Goal: Find specific page/section: Find specific page/section

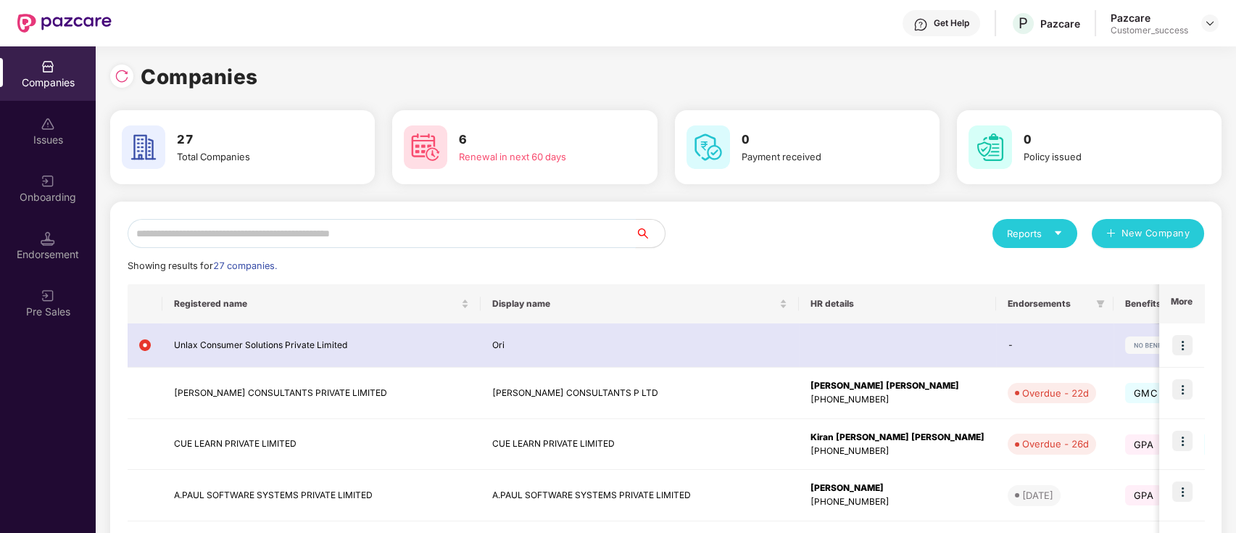
click at [194, 236] on input "text" at bounding box center [382, 233] width 508 height 29
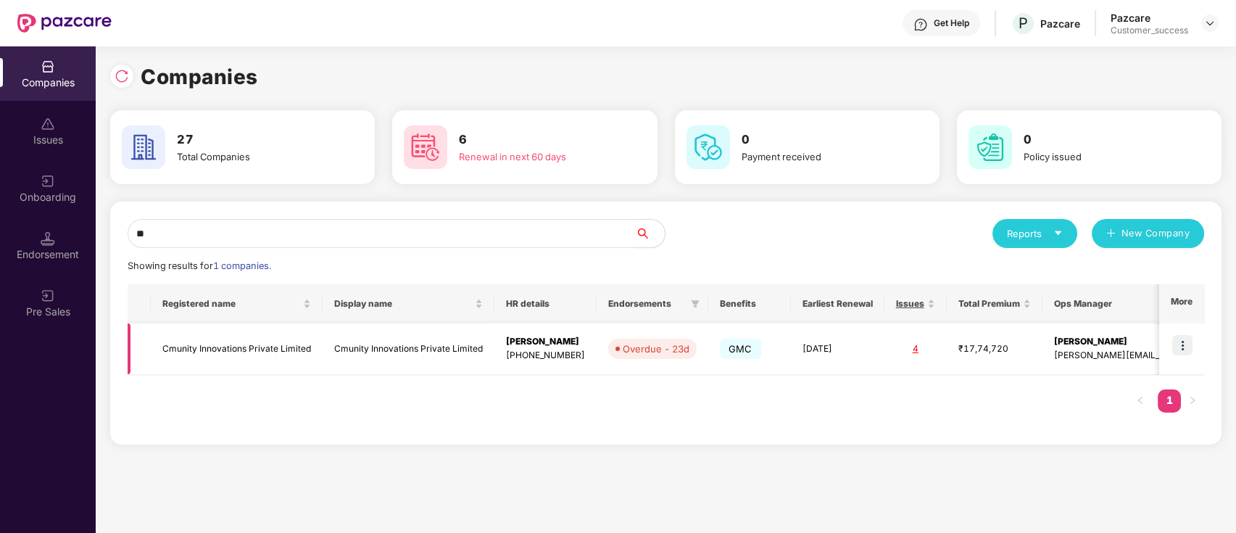
type input "**"
click at [1169, 346] on td at bounding box center [1181, 348] width 45 height 51
click at [1177, 346] on img at bounding box center [1182, 345] width 20 height 20
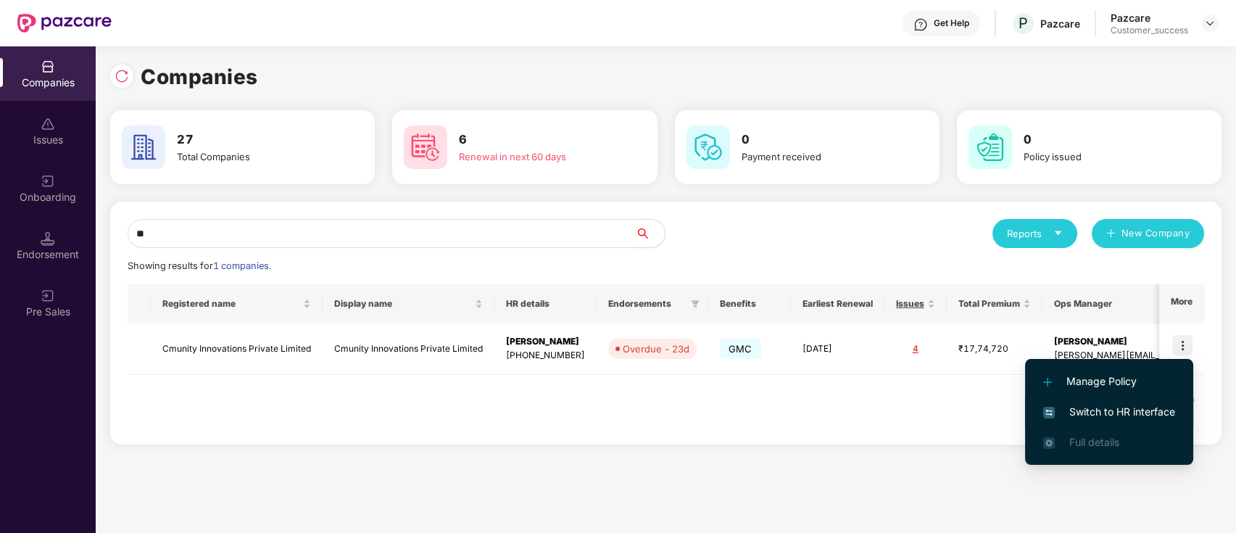
click at [1088, 414] on span "Switch to HR interface" at bounding box center [1109, 412] width 132 height 16
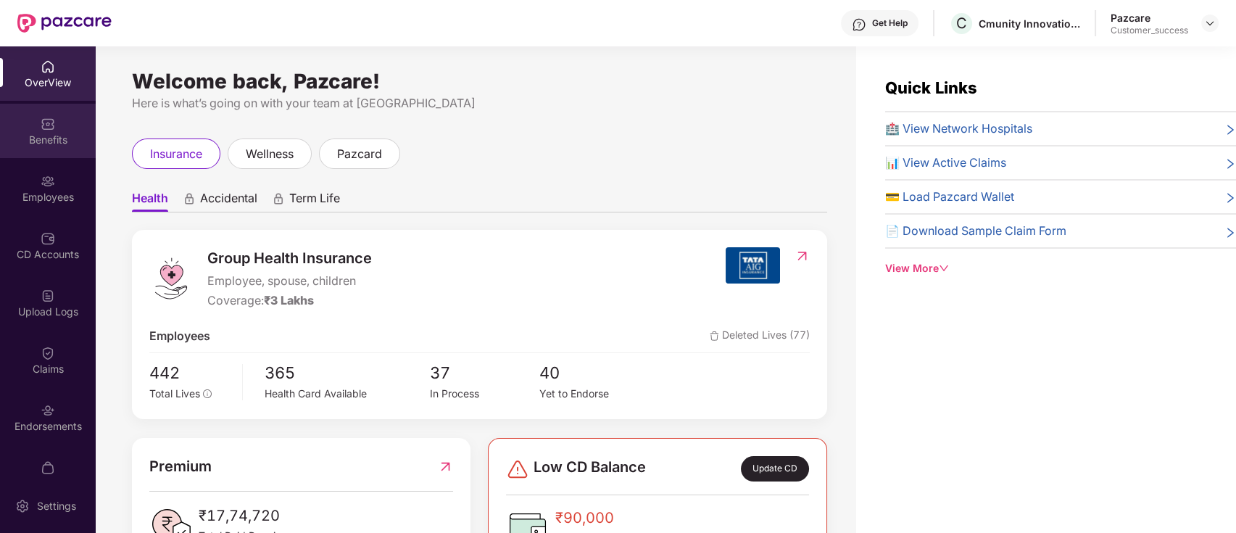
click at [53, 109] on div "Benefits" at bounding box center [48, 131] width 96 height 54
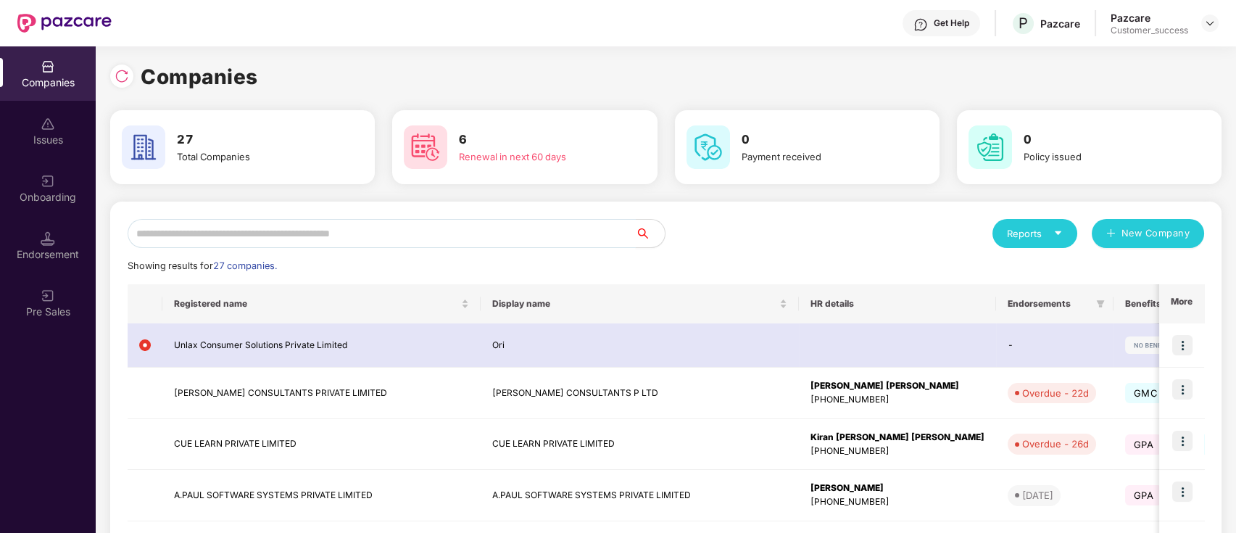
click at [405, 231] on input "text" at bounding box center [382, 233] width 508 height 29
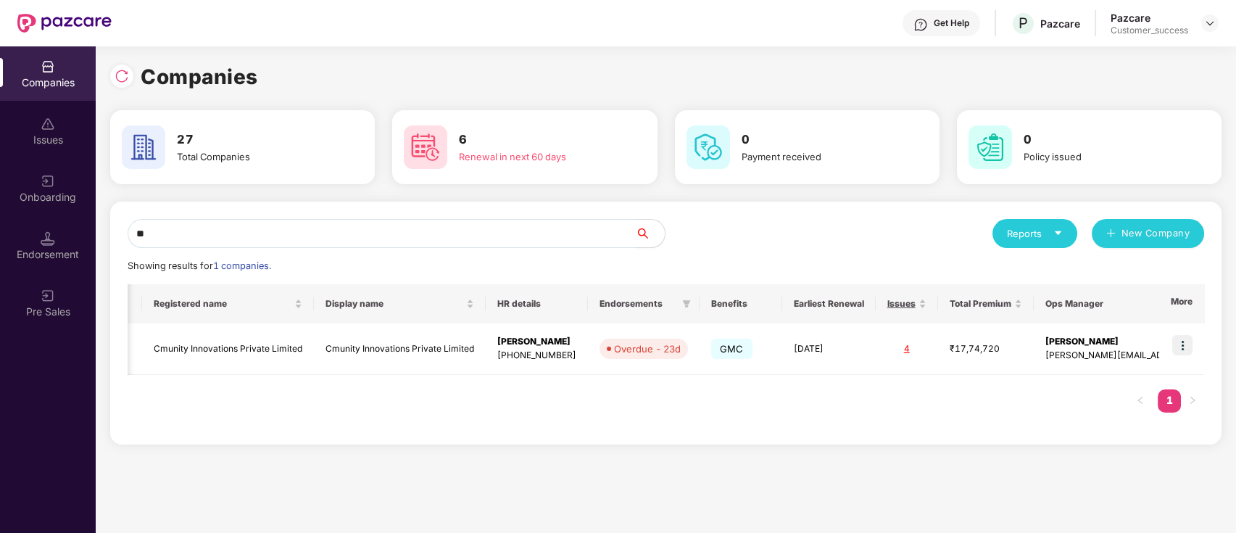
type input "**"
drag, startPoint x: 149, startPoint y: 349, endPoint x: 314, endPoint y: 353, distance: 165.4
click at [314, 353] on tr "Cmunity Innovations Private Limited Cmunity Innovations Private Limited [PERSON…" at bounding box center [721, 348] width 1205 height 51
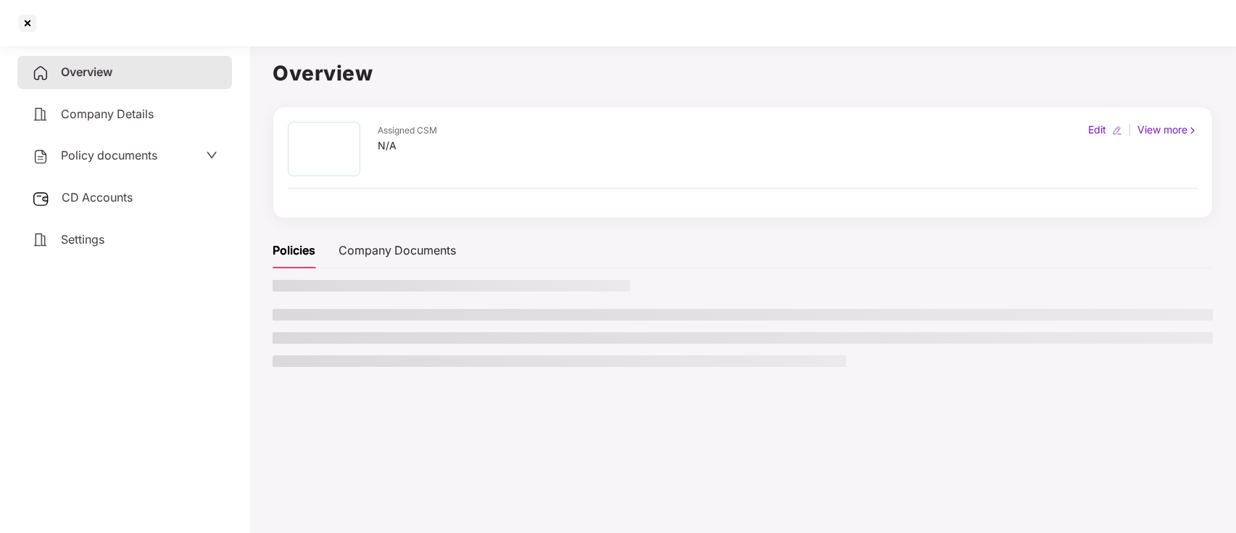
copy td "Cmunity Innovations Private Limited"
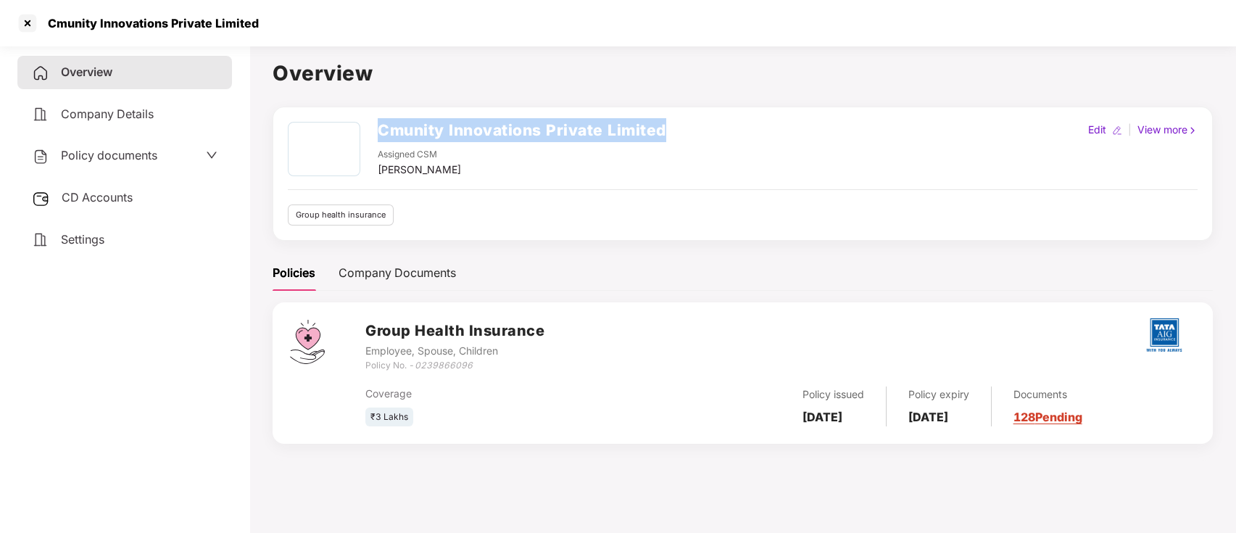
drag, startPoint x: 376, startPoint y: 129, endPoint x: 685, endPoint y: 138, distance: 309.7
click at [685, 138] on div "Cmunity Innovations Private Limited Assigned CSM [PERSON_NAME] Edit | View more" at bounding box center [743, 150] width 910 height 56
copy h2 "Cmunity Innovations Private Limited"
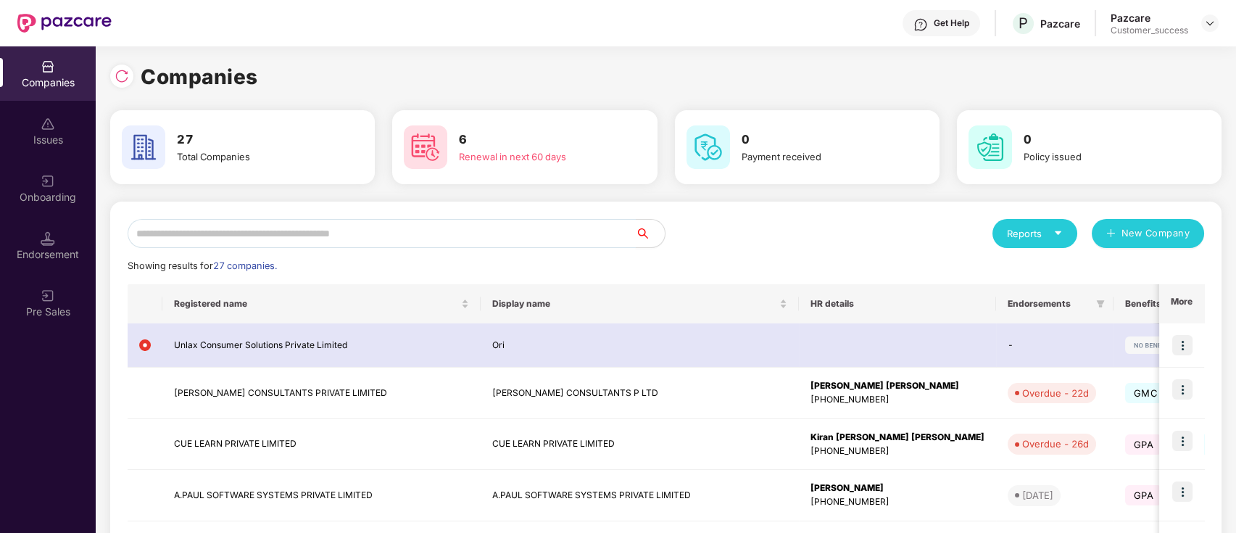
click at [400, 235] on input "text" at bounding box center [382, 233] width 508 height 29
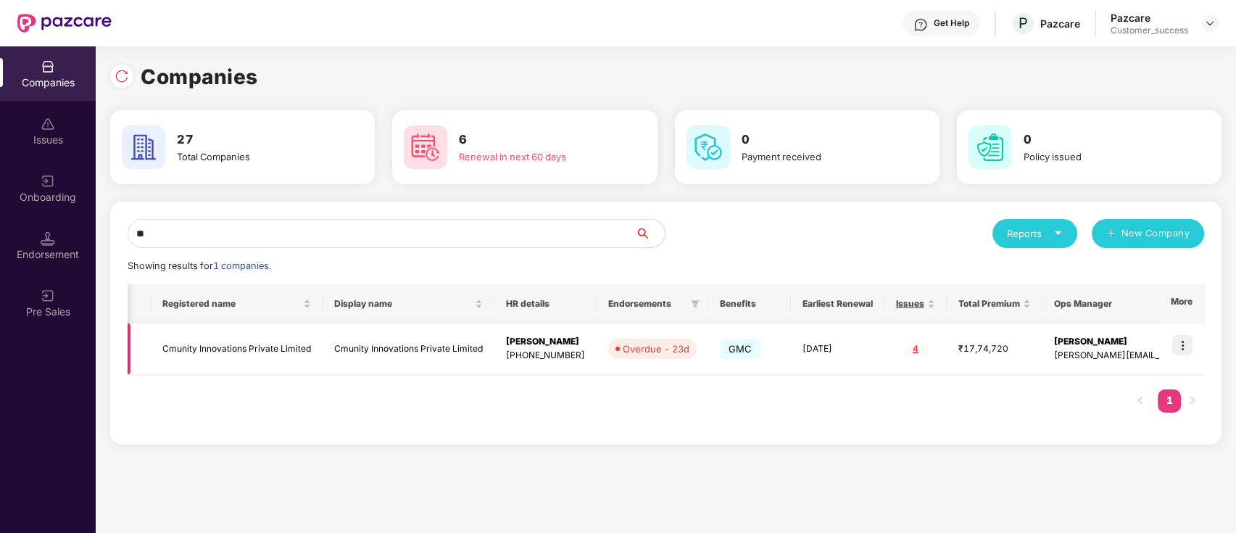
scroll to position [0, 9]
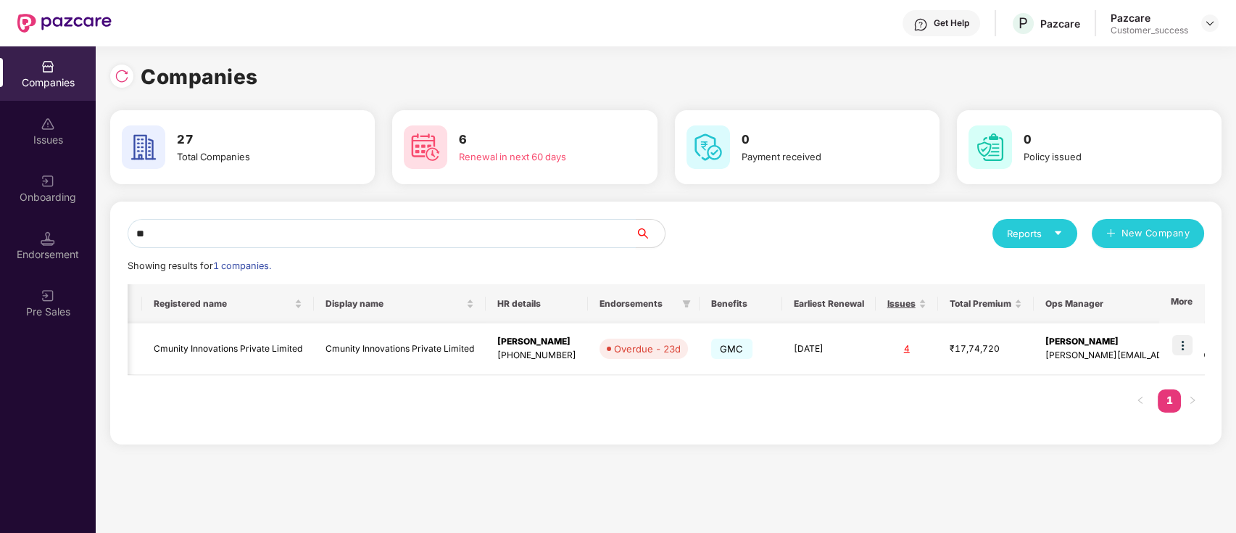
type input "**"
click at [1175, 346] on img at bounding box center [1182, 345] width 20 height 20
